Goal: Task Accomplishment & Management: Manage account settings

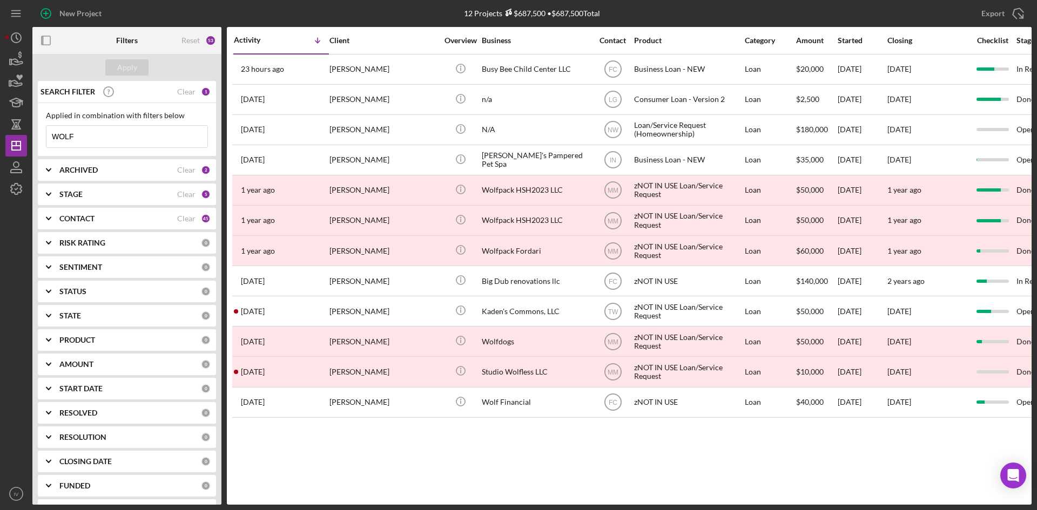
drag, startPoint x: 110, startPoint y: 143, endPoint x: 50, endPoint y: 137, distance: 59.7
click at [50, 137] on input "WOLF" at bounding box center [126, 137] width 161 height 22
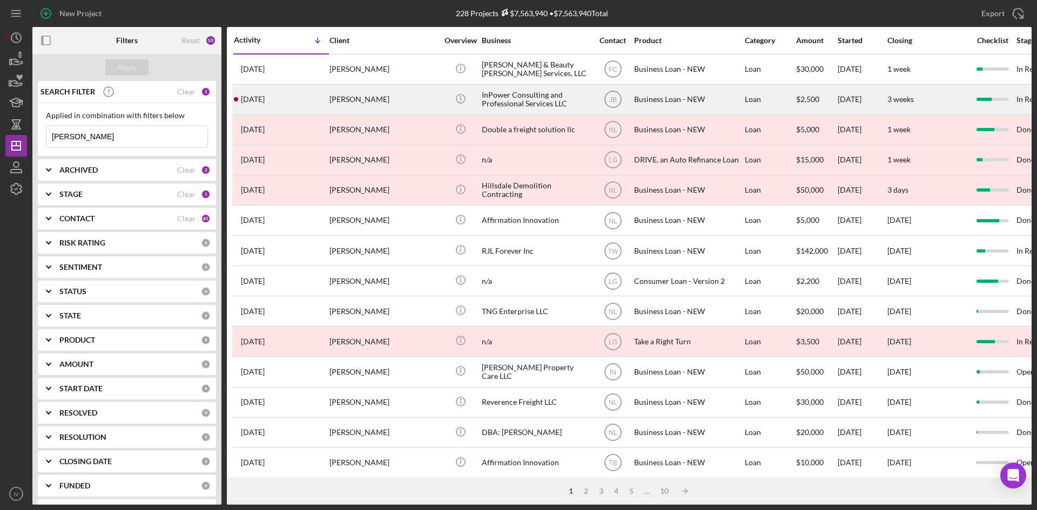
type input "[PERSON_NAME]"
click at [390, 98] on div "[PERSON_NAME]" at bounding box center [384, 99] width 108 height 29
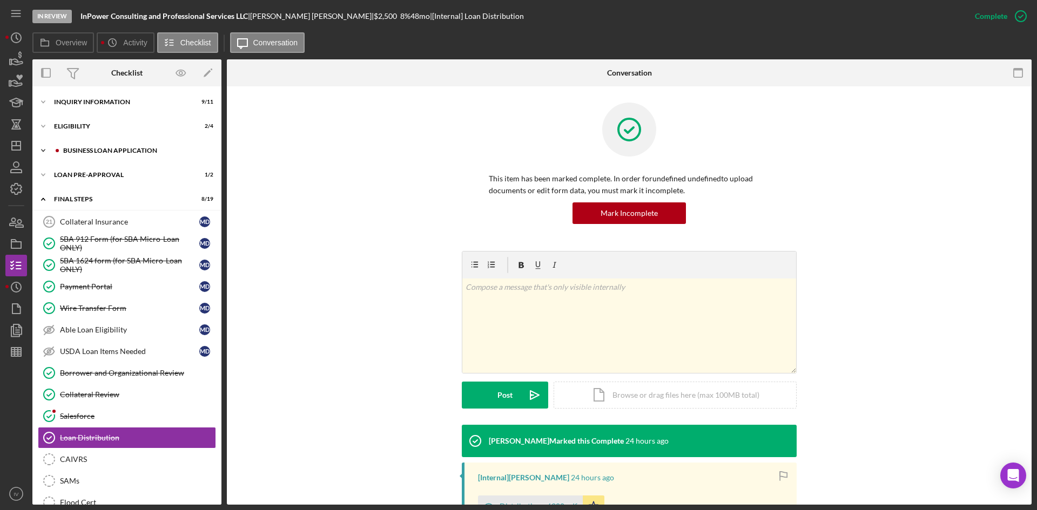
click at [78, 156] on div "Icon/Expander BUSINESS LOAN APPLICATION 10 / 27" at bounding box center [126, 151] width 189 height 22
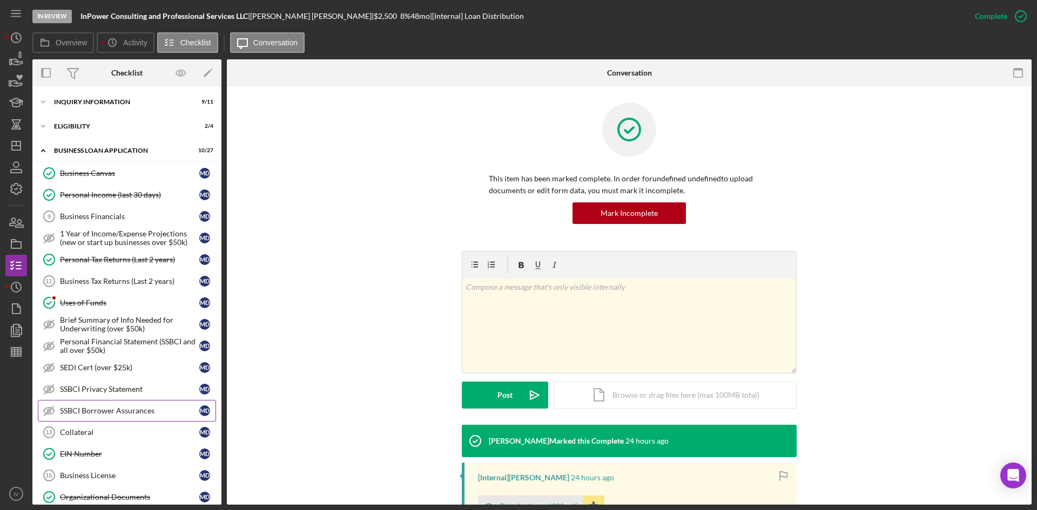
scroll to position [108, 0]
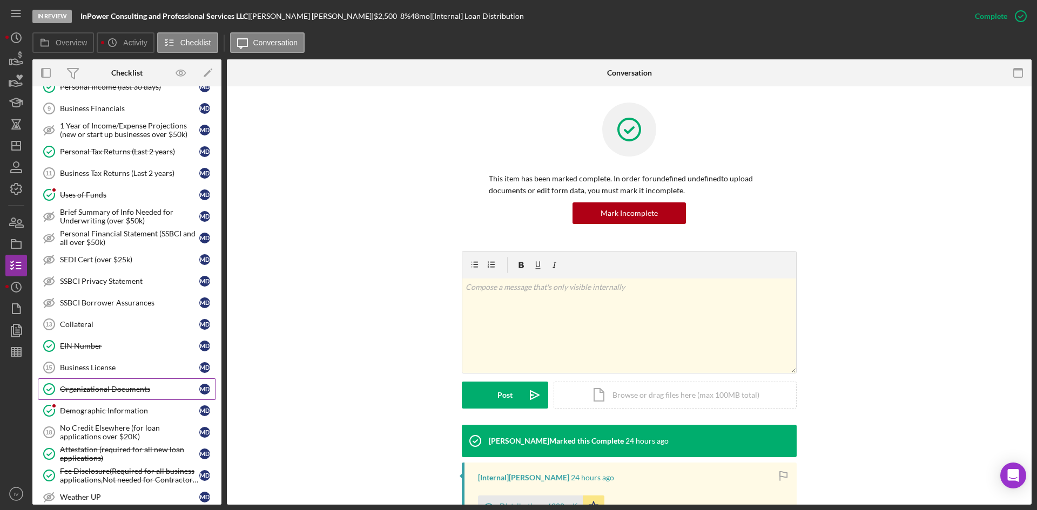
click at [129, 386] on div "Organizational Documents" at bounding box center [129, 389] width 139 height 9
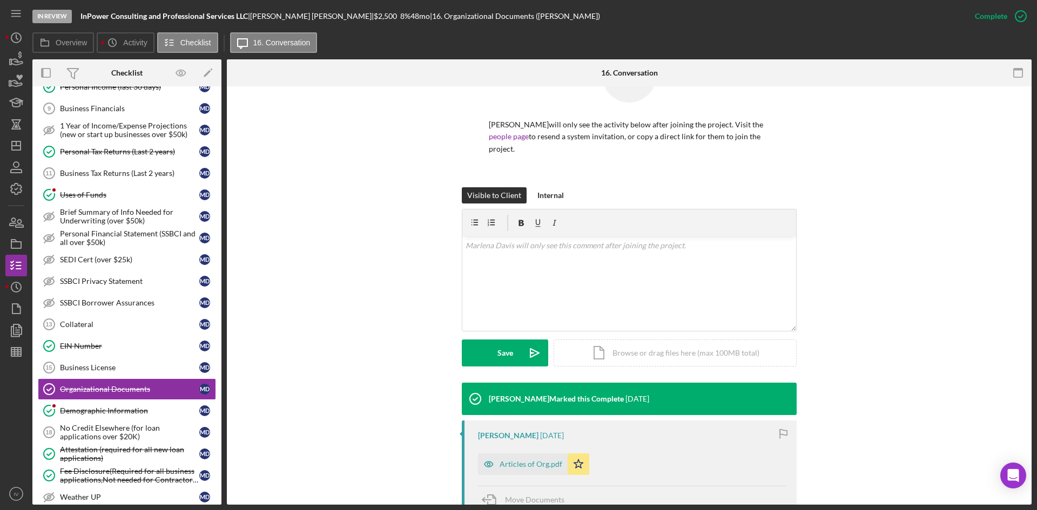
scroll to position [182, 0]
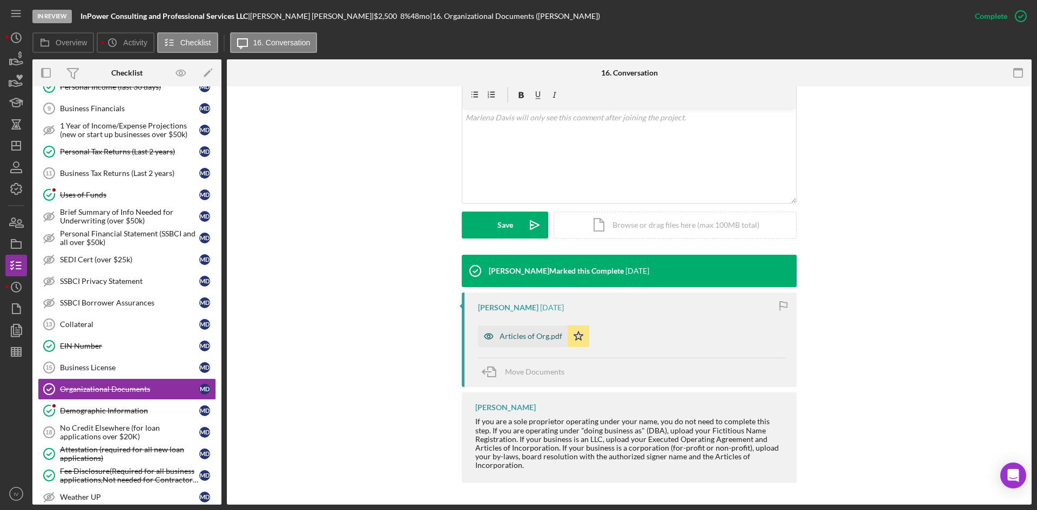
click at [527, 333] on div "Articles of Org.pdf" at bounding box center [531, 336] width 63 height 9
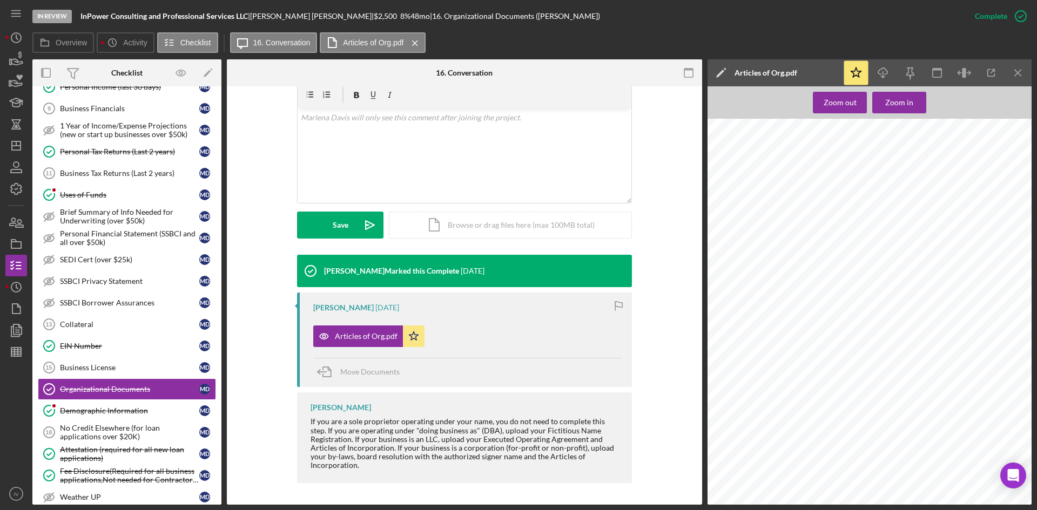
scroll to position [0, 0]
